Goal: Information Seeking & Learning: Learn about a topic

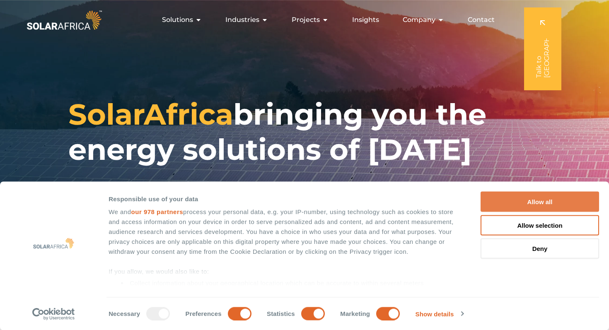
click at [522, 207] on button "Allow all" at bounding box center [539, 202] width 118 height 20
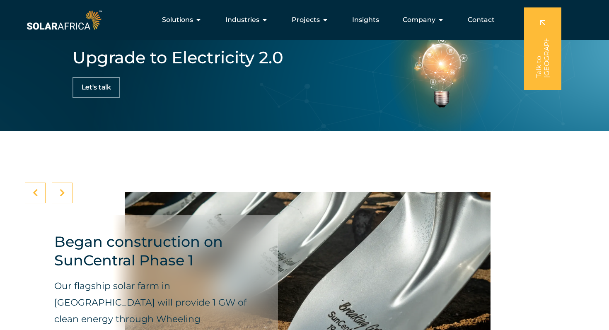
scroll to position [2618, 0]
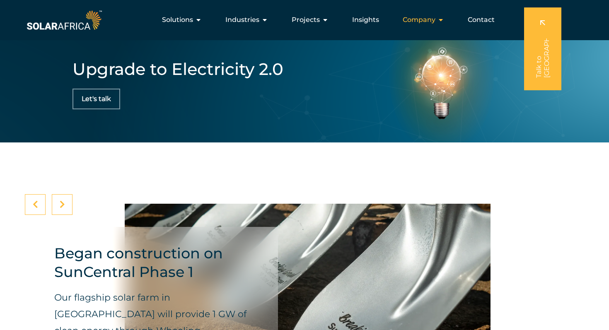
click at [439, 19] on icon "Menu" at bounding box center [440, 20] width 7 height 7
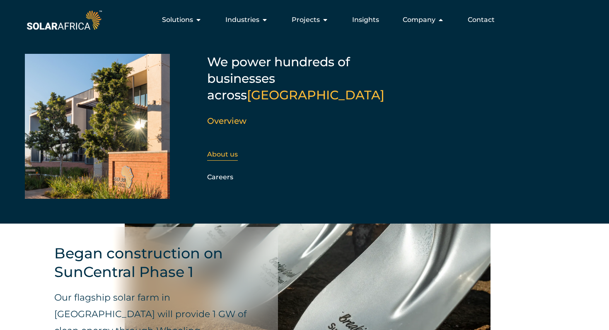
click at [222, 150] on link "About us" at bounding box center [222, 154] width 31 height 8
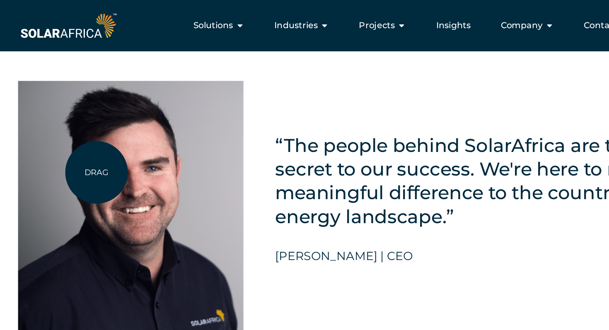
scroll to position [1808, 0]
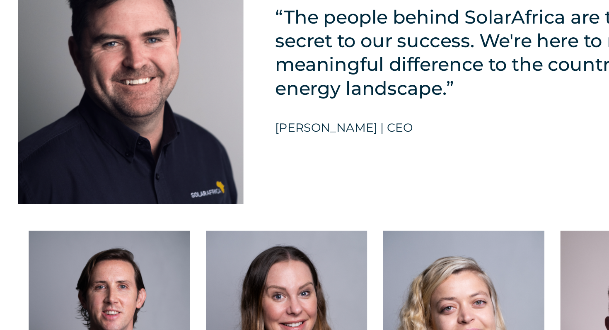
click at [119, 183] on img at bounding box center [113, 132] width 176 height 197
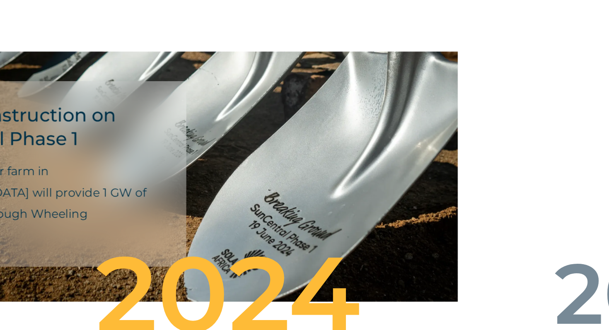
scroll to position [1957, 0]
